Goal: Task Accomplishment & Management: Use online tool/utility

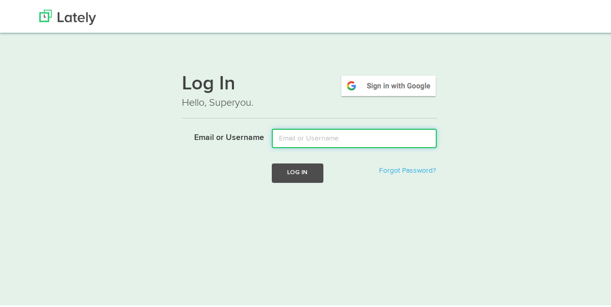
type input "meaghanp.oconnor@gmail.com"
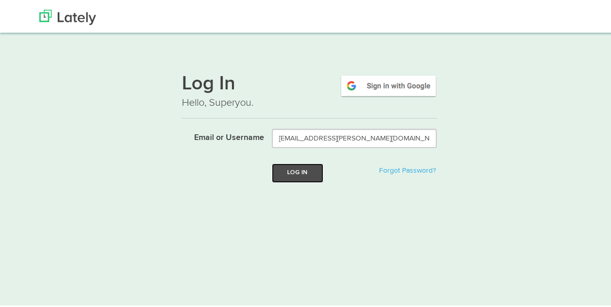
click at [299, 168] on button "Log In" at bounding box center [297, 170] width 51 height 19
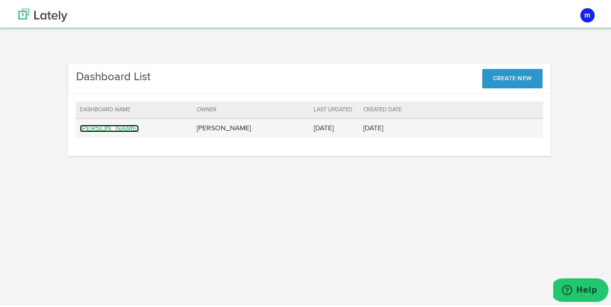
click at [109, 127] on link "[PERSON_NAME]" at bounding box center [109, 127] width 59 height 8
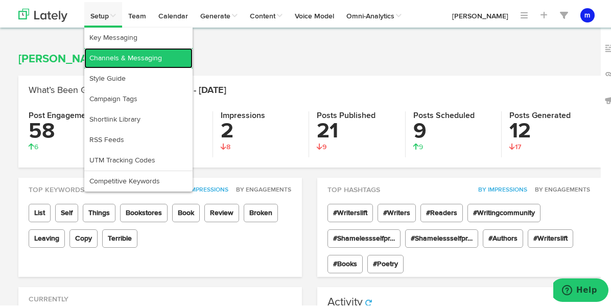
click at [111, 58] on link "Channels & Messaging" at bounding box center [138, 56] width 108 height 20
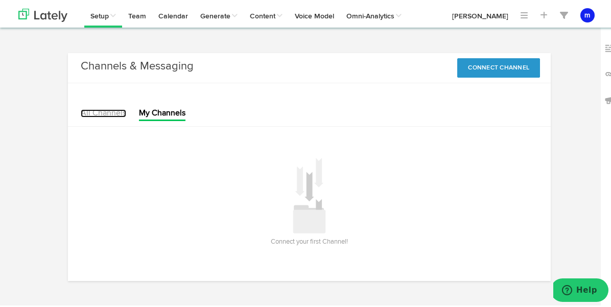
click at [100, 113] on link "All Channels" at bounding box center [103, 111] width 45 height 8
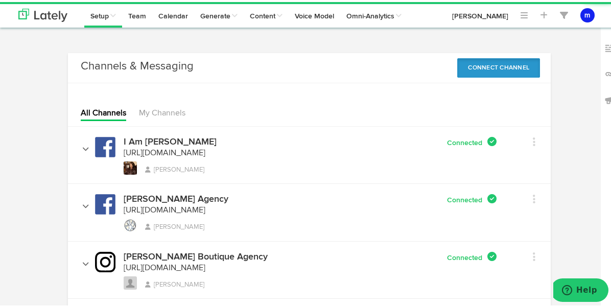
click at [507, 68] on button "Connect Channel" at bounding box center [498, 65] width 83 height 19
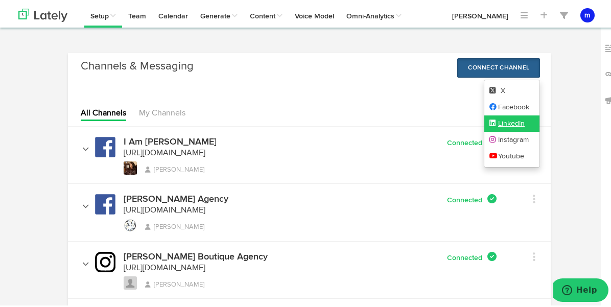
click at [514, 119] on link "LinkedIn" at bounding box center [512, 121] width 56 height 16
